Goal: Task Accomplishment & Management: Use online tool/utility

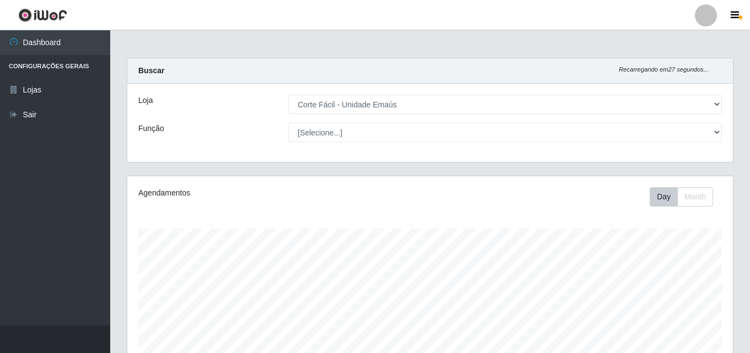
select select "201"
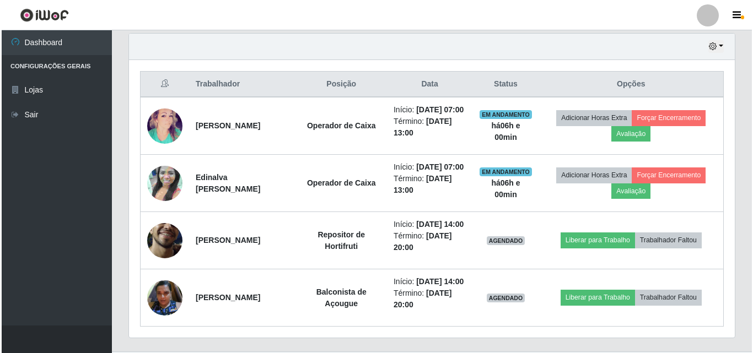
scroll to position [229, 606]
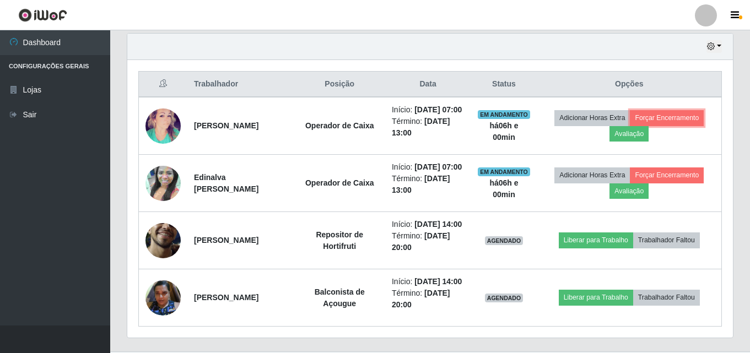
click at [702, 121] on button "Forçar Encerramento" at bounding box center [667, 117] width 74 height 15
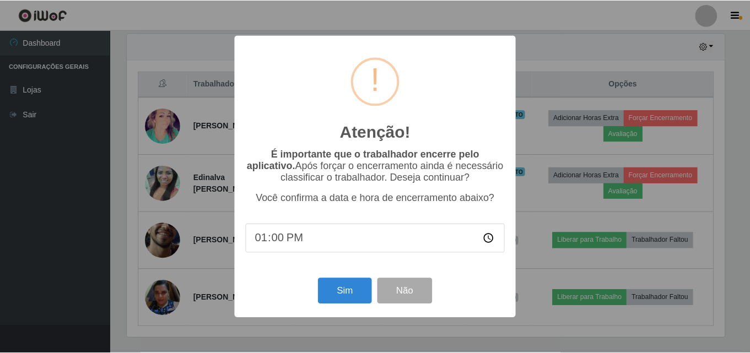
scroll to position [229, 600]
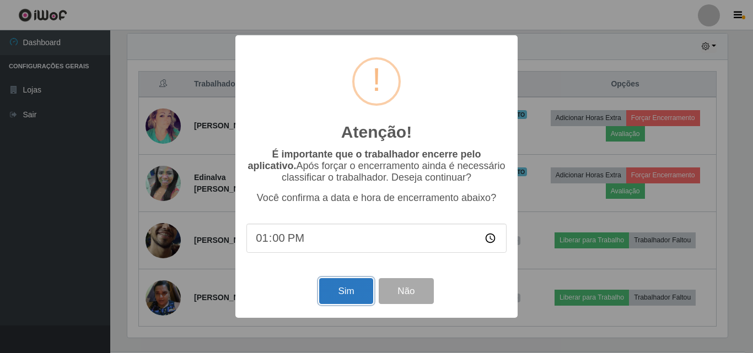
click at [338, 294] on button "Sim" at bounding box center [345, 291] width 53 height 26
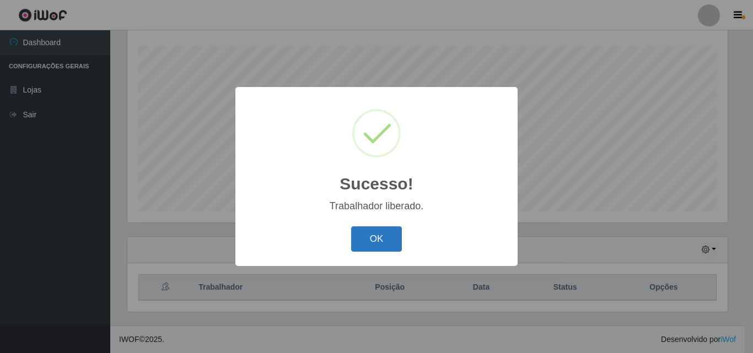
click at [395, 231] on button "OK" at bounding box center [376, 239] width 51 height 26
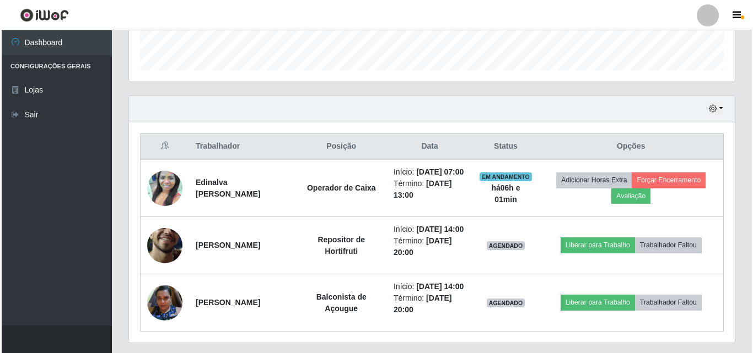
scroll to position [348, 0]
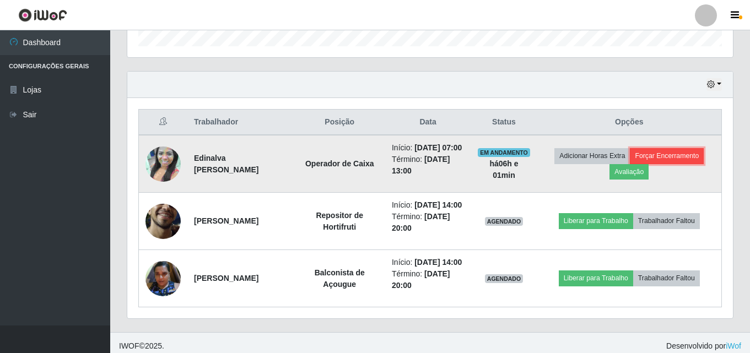
click at [682, 164] on button "Forçar Encerramento" at bounding box center [667, 155] width 74 height 15
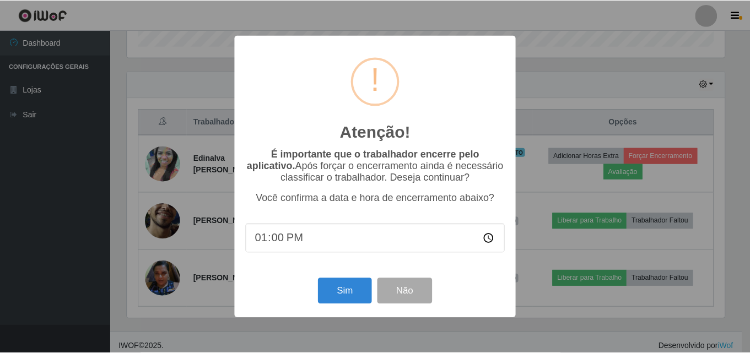
scroll to position [229, 600]
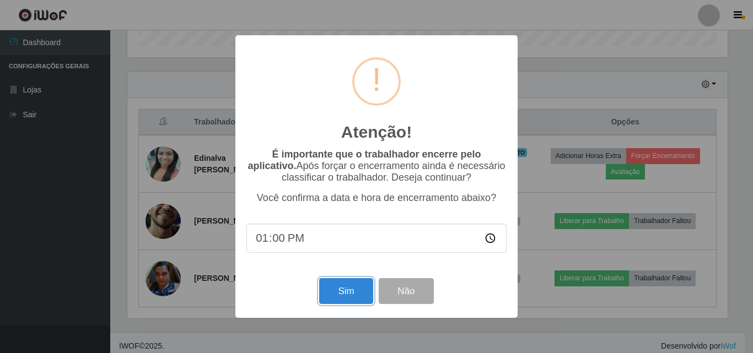
drag, startPoint x: 339, startPoint y: 295, endPoint x: 367, endPoint y: 158, distance: 140.1
click at [339, 296] on button "Sim" at bounding box center [345, 291] width 53 height 26
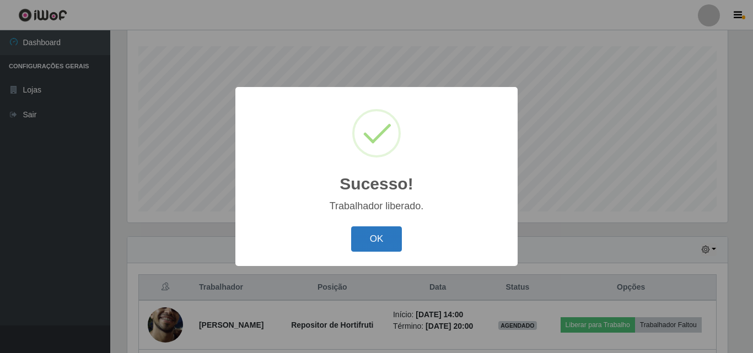
click at [370, 234] on button "OK" at bounding box center [376, 239] width 51 height 26
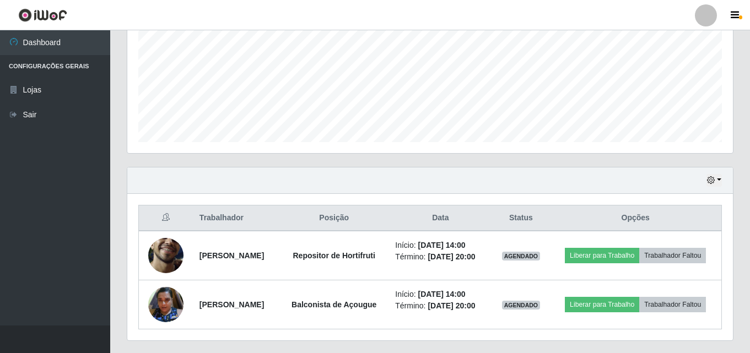
scroll to position [281, 0]
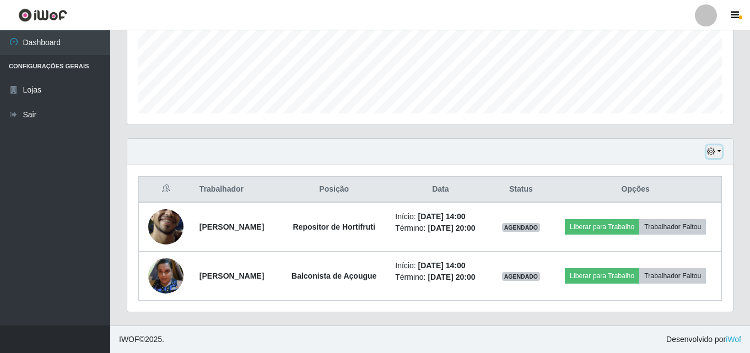
click at [718, 153] on button "button" at bounding box center [714, 151] width 15 height 13
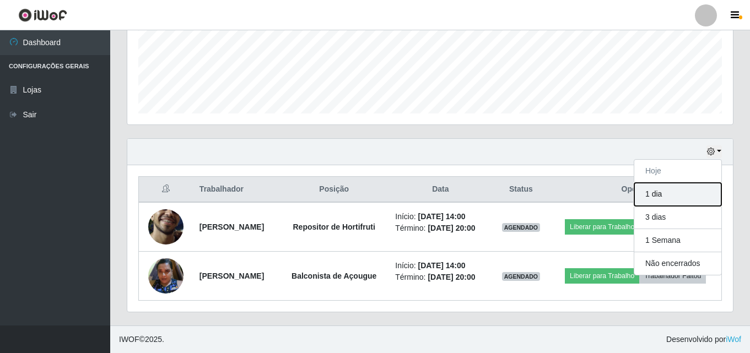
click at [678, 190] on button "1 dia" at bounding box center [677, 194] width 87 height 23
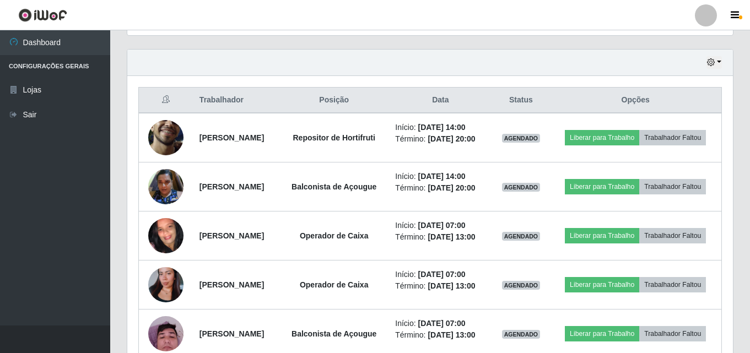
scroll to position [366, 0]
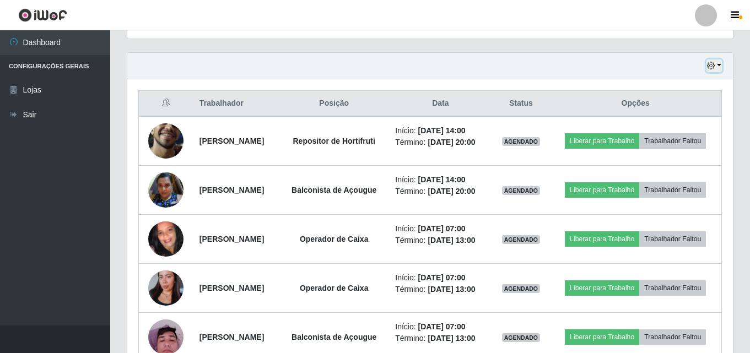
click at [716, 66] on button "button" at bounding box center [714, 66] width 15 height 13
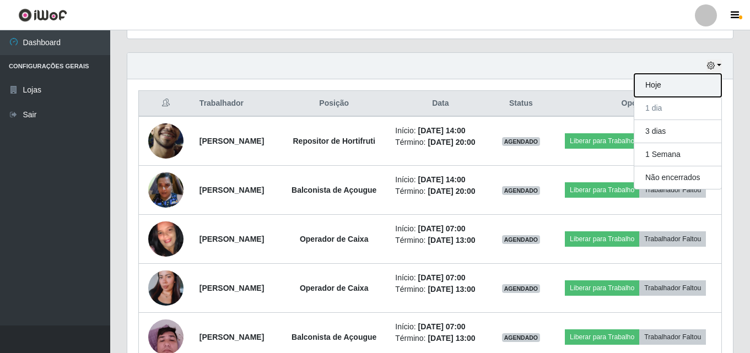
click at [644, 90] on button "Hoje" at bounding box center [677, 85] width 87 height 23
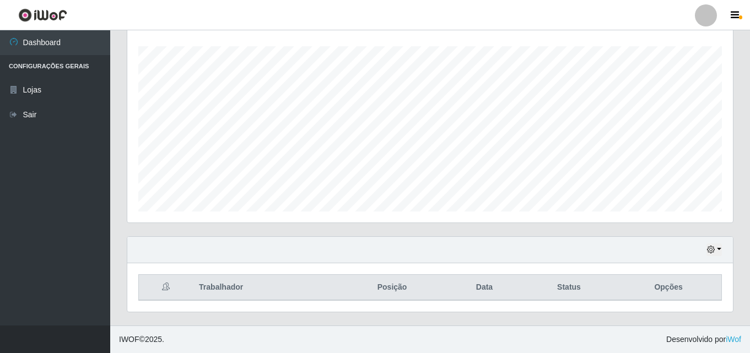
scroll to position [0, 0]
